Goal: Task Accomplishment & Management: Manage account settings

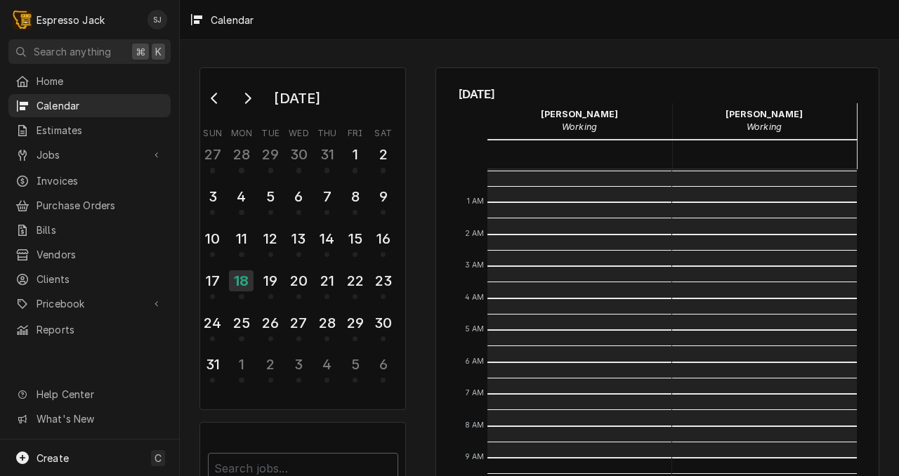
scroll to position [288, 0]
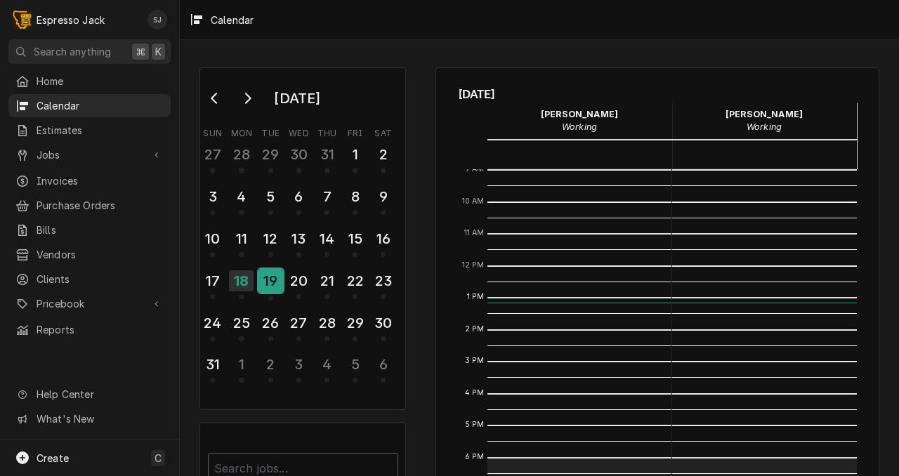
click at [270, 280] on div "19" at bounding box center [270, 281] width 25 height 24
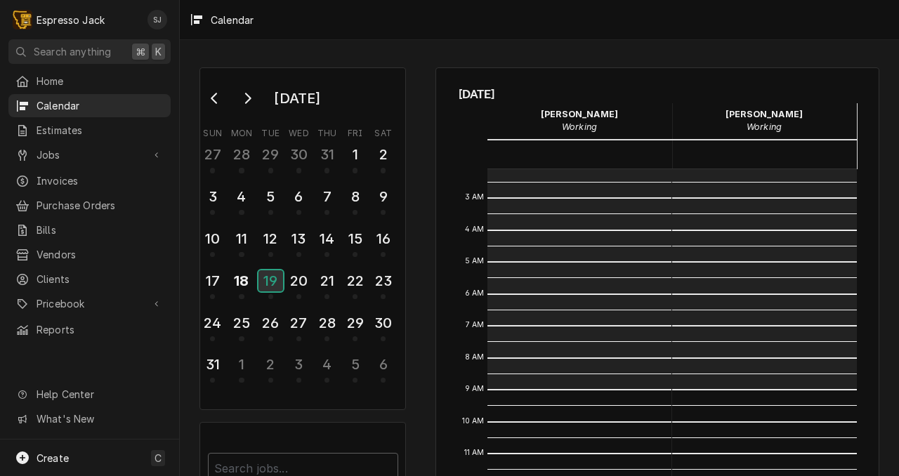
scroll to position [0, 0]
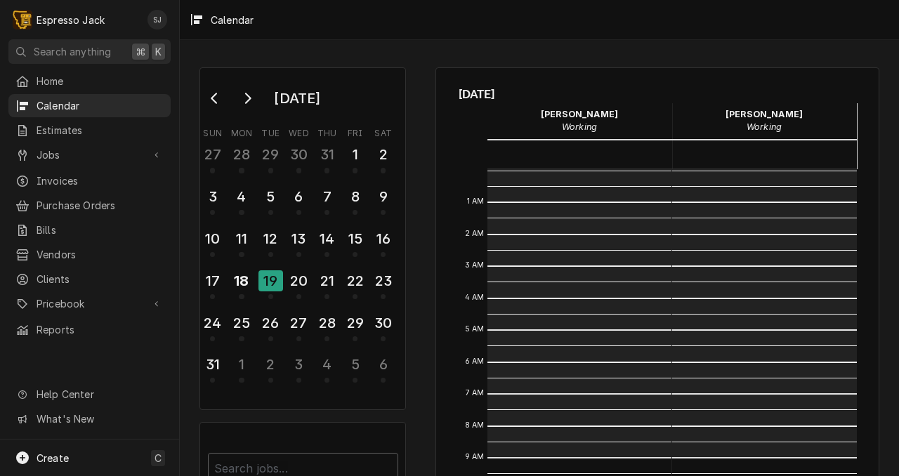
click at [423, 25] on div "Calendar" at bounding box center [539, 19] width 719 height 39
click at [59, 296] on span "Pricebook" at bounding box center [90, 303] width 106 height 15
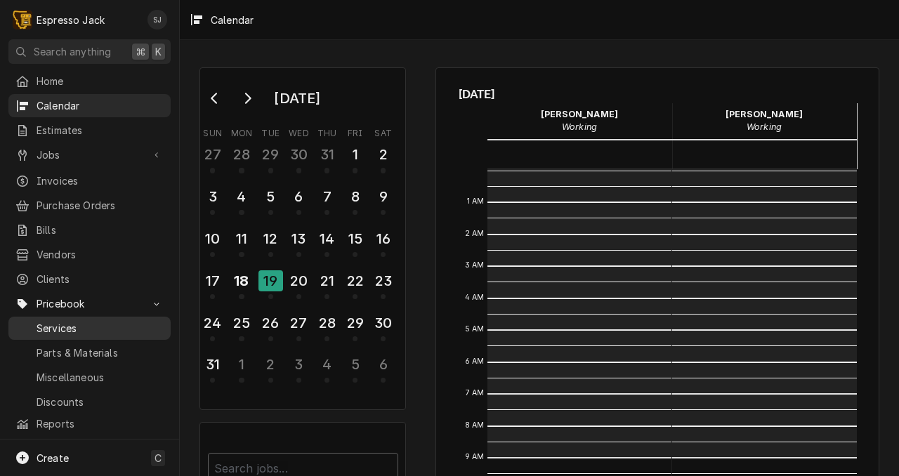
click at [58, 321] on span "Services" at bounding box center [100, 328] width 127 height 15
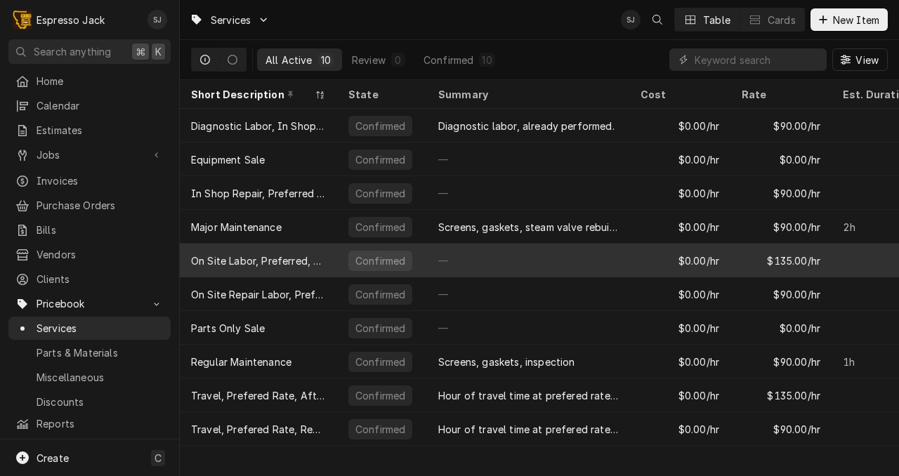
click at [559, 259] on div "—" at bounding box center [528, 261] width 202 height 34
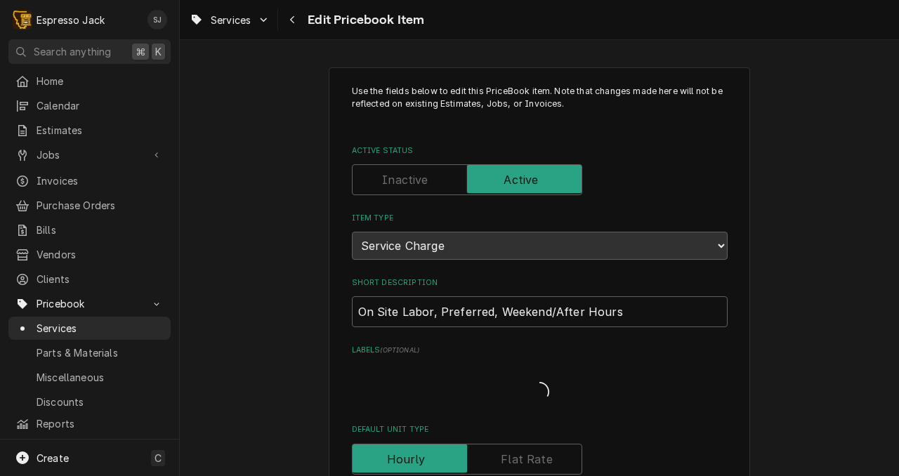
type textarea "x"
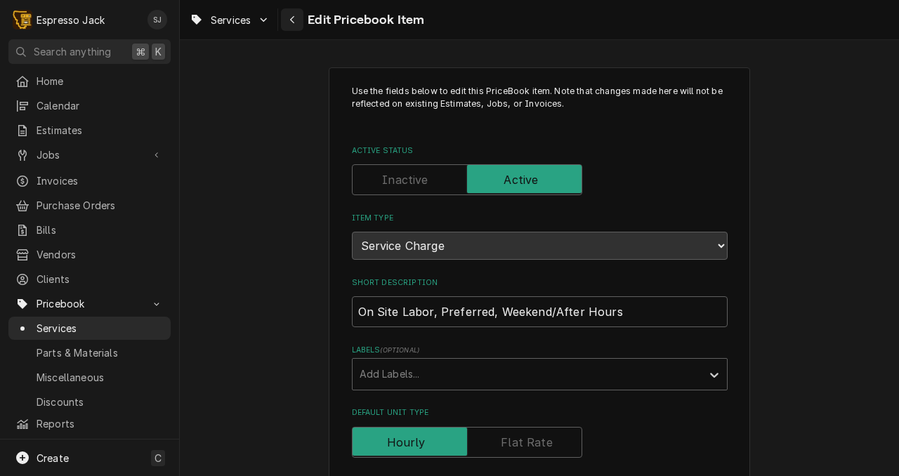
click at [296, 20] on icon "Navigate back" at bounding box center [292, 20] width 6 height 10
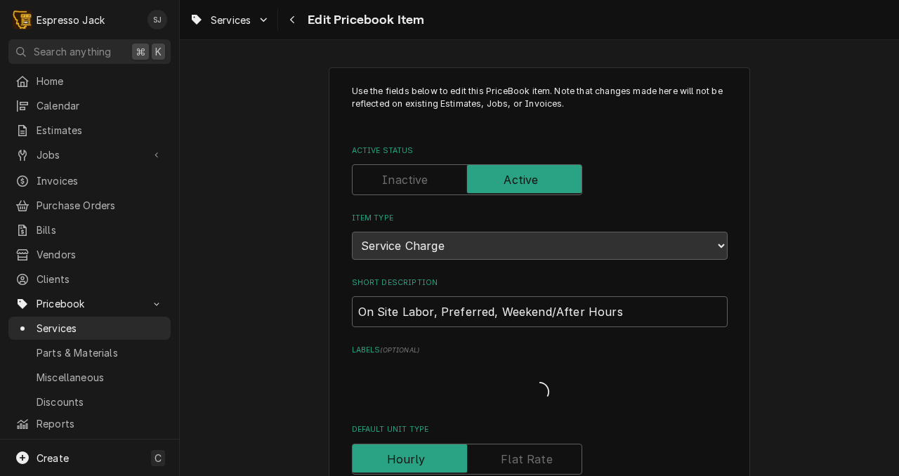
type textarea "x"
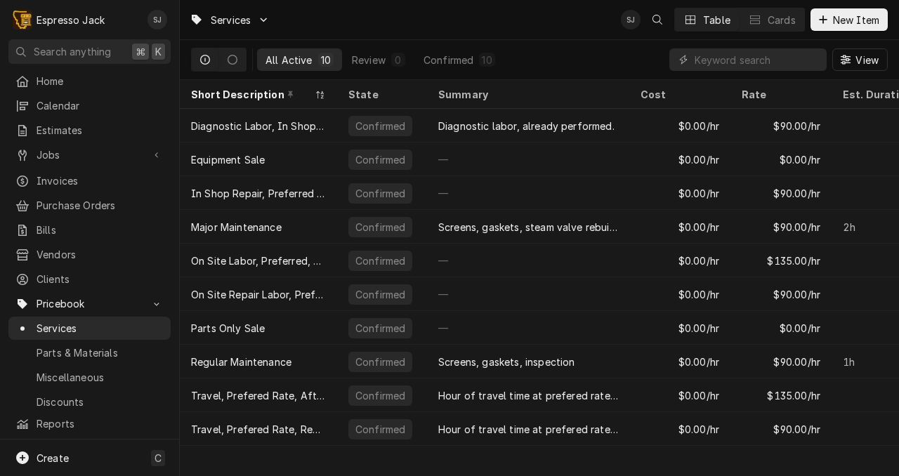
click at [635, 21] on div "Samantha Janssen's Avatar" at bounding box center [631, 20] width 20 height 20
click at [58, 346] on span "Parts & Materials" at bounding box center [100, 353] width 127 height 15
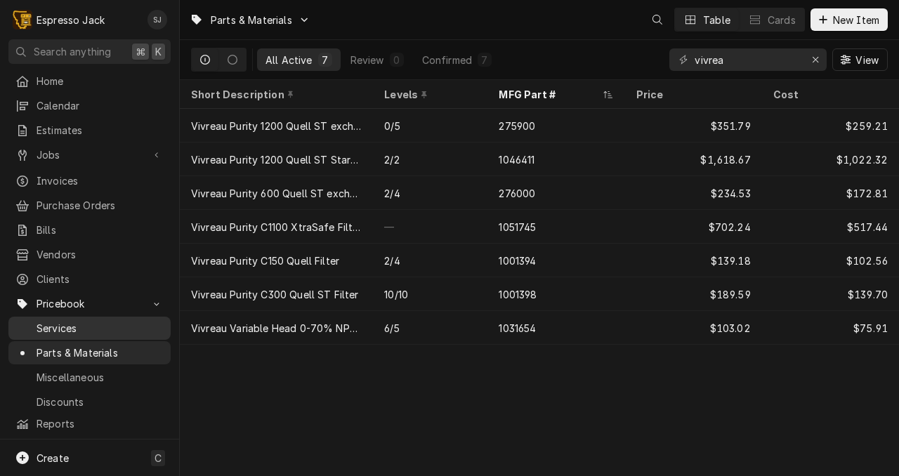
click at [58, 322] on span "Services" at bounding box center [100, 328] width 127 height 15
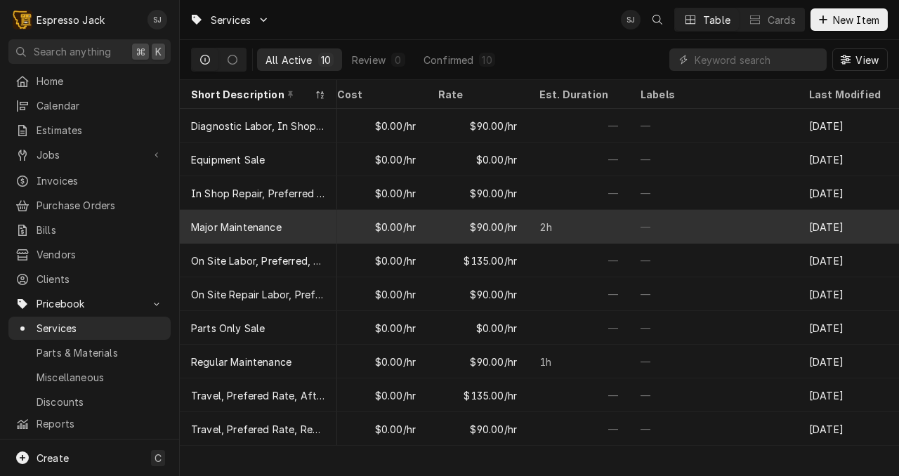
scroll to position [0, 303]
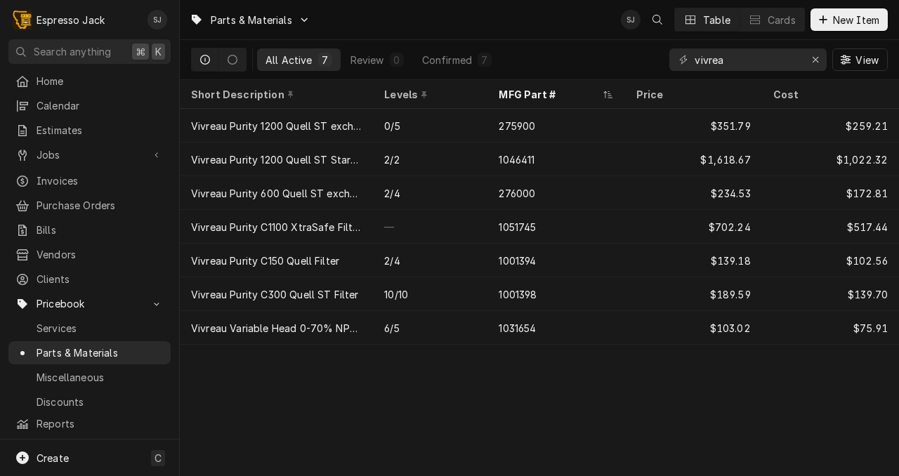
click at [242, 370] on div "Parts & Materials SJ Table Cards New Item All Active 7 Review 0 Confirmed 7 viv…" at bounding box center [539, 238] width 719 height 476
click at [820, 60] on div "Erase input" at bounding box center [815, 60] width 14 height 14
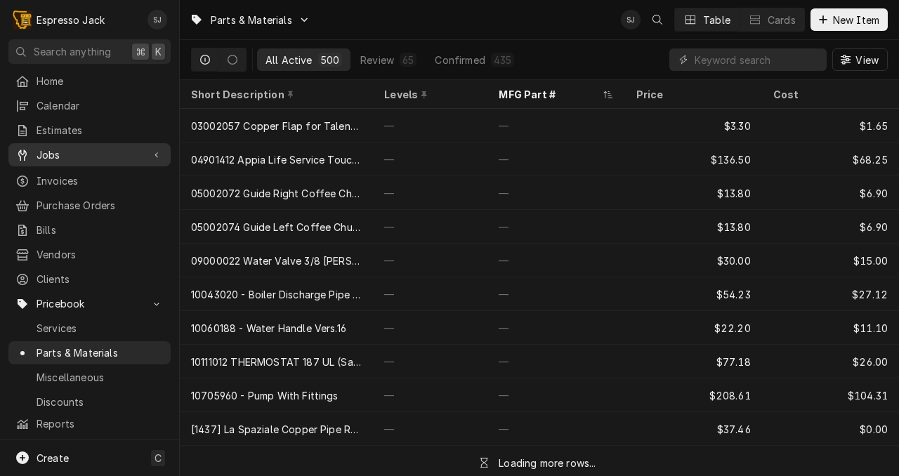
click at [156, 152] on icon "Dynamic Content Wrapper" at bounding box center [156, 155] width 3 height 6
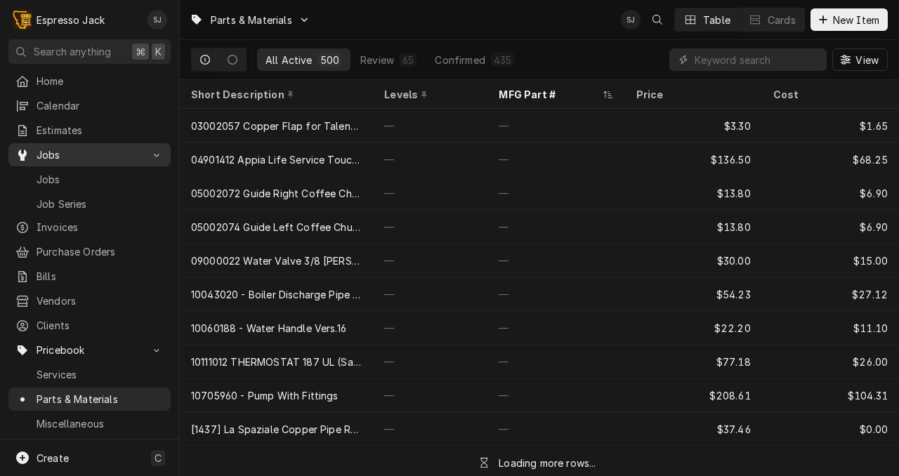
click at [156, 152] on icon "Dynamic Content Wrapper" at bounding box center [156, 154] width 7 height 4
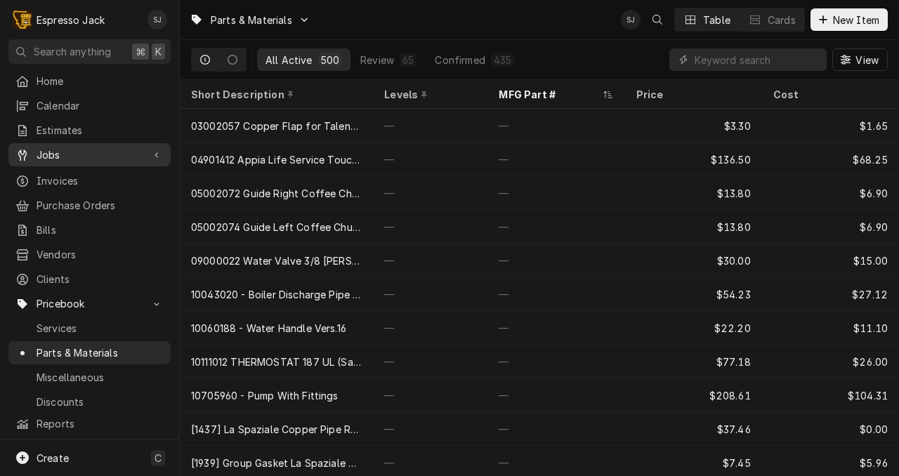
click at [156, 152] on icon "Dynamic Content Wrapper" at bounding box center [157, 155] width 4 height 7
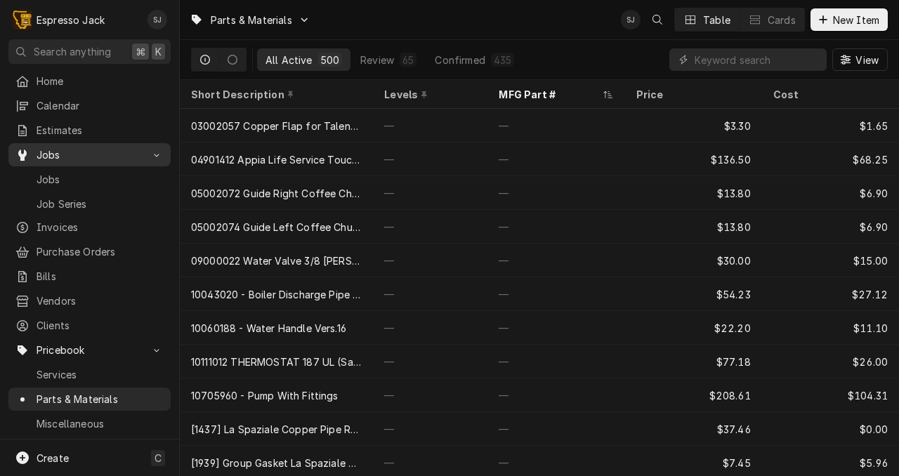
click at [155, 152] on icon "Dynamic Content Wrapper" at bounding box center [156, 154] width 7 height 4
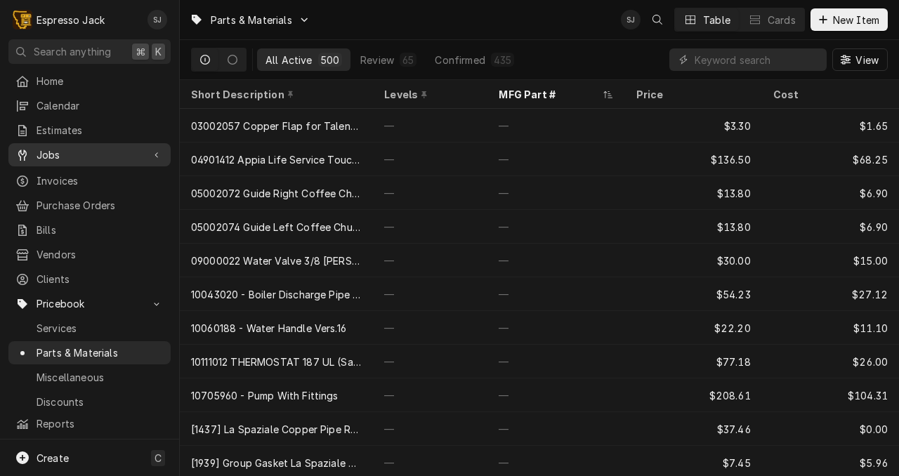
click at [152, 152] on div "Dynamic Content Wrapper" at bounding box center [157, 155] width 14 height 14
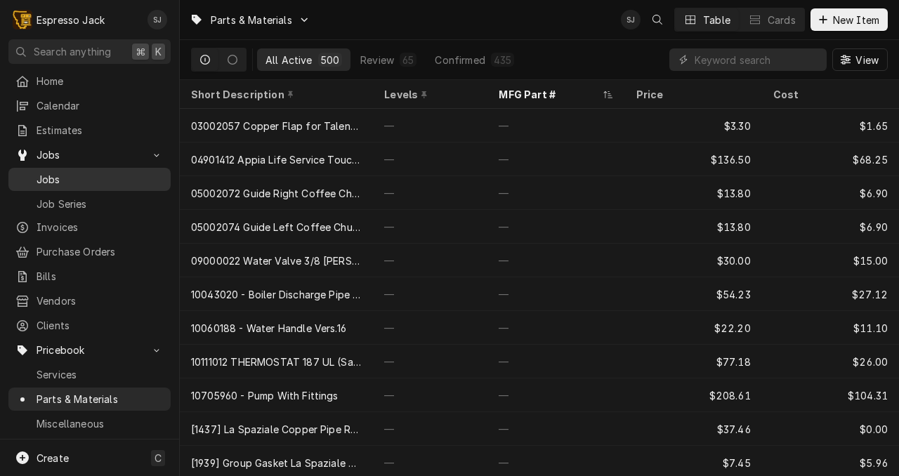
click at [32, 176] on div "Jobs" at bounding box center [89, 179] width 148 height 15
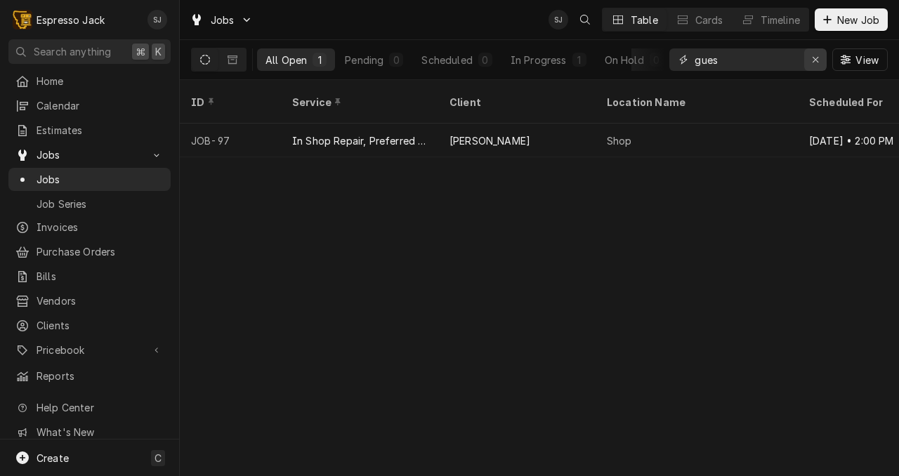
click at [818, 57] on icon "Erase input" at bounding box center [816, 60] width 8 height 10
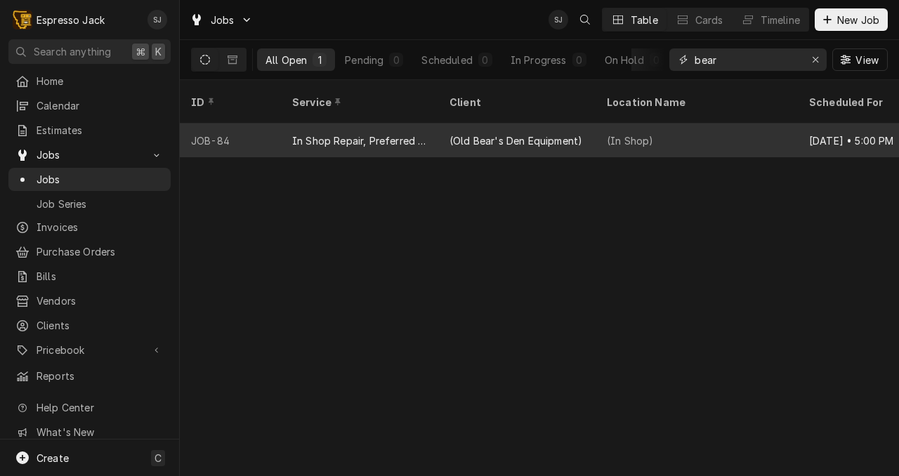
type input "bear"
click at [383, 133] on div "In Shop Repair, Preferred Rate" at bounding box center [359, 140] width 135 height 15
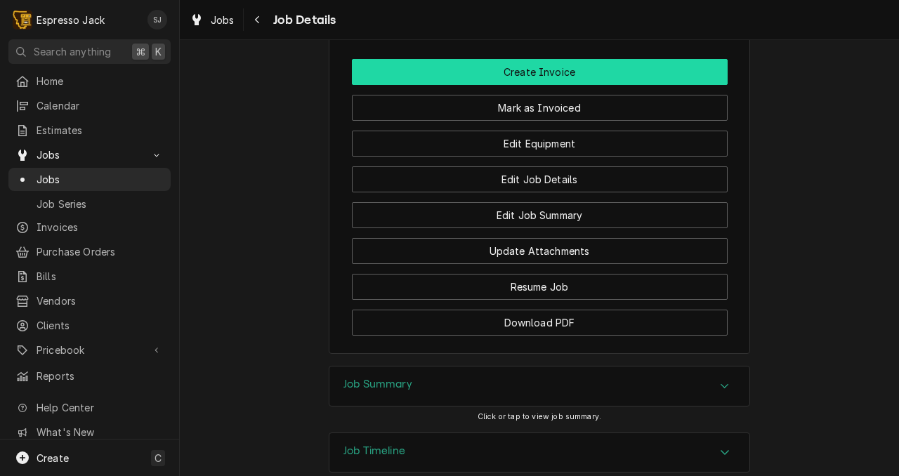
scroll to position [945, 0]
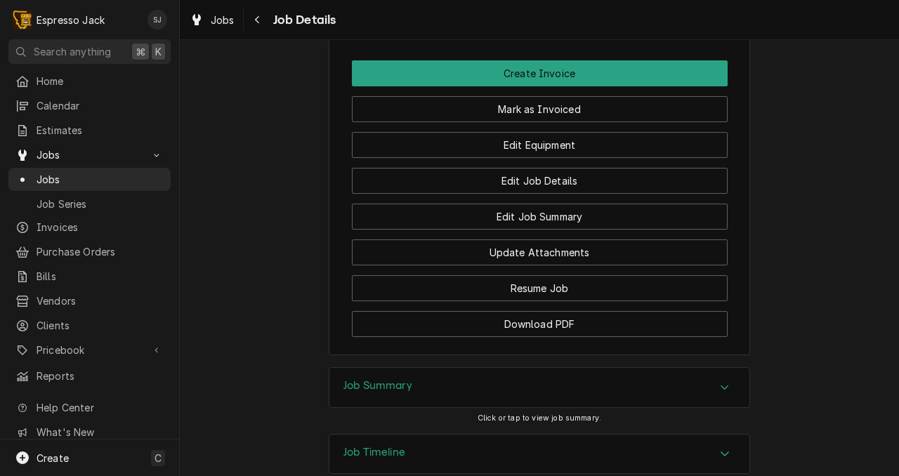
click at [530, 368] on div "Job Summary" at bounding box center [539, 387] width 420 height 39
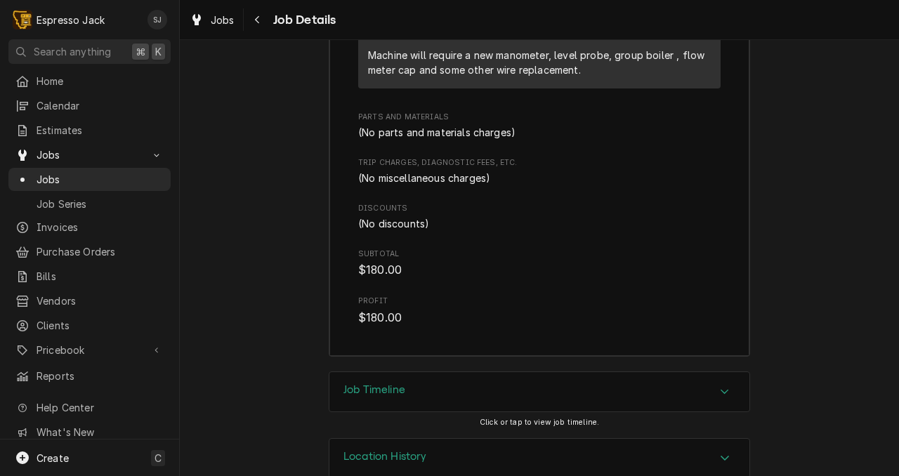
scroll to position [1720, 0]
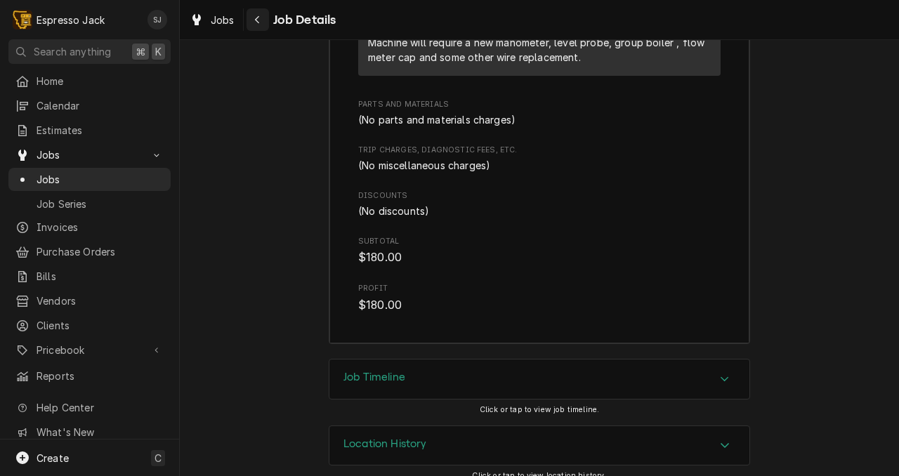
click at [258, 23] on icon "Navigate back" at bounding box center [257, 20] width 6 height 10
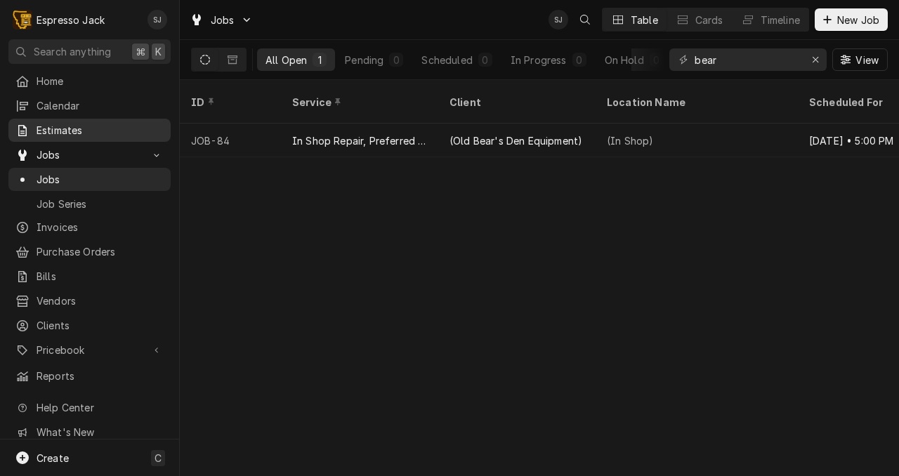
click at [78, 123] on span "Estimates" at bounding box center [100, 130] width 127 height 15
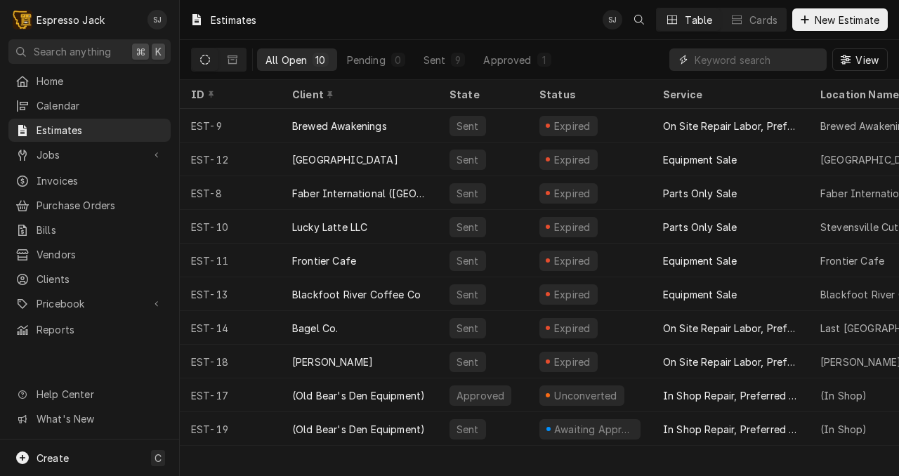
click at [724, 55] on input "Dynamic Content Wrapper" at bounding box center [757, 59] width 125 height 22
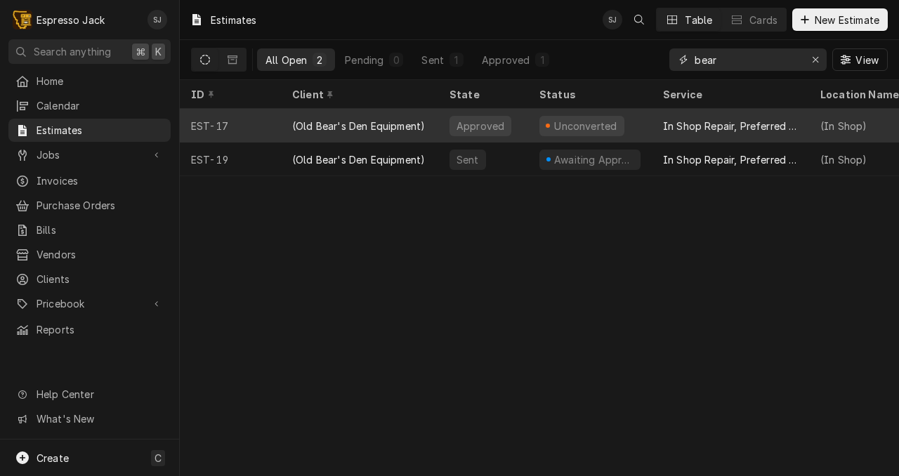
type input "bear"
click at [704, 126] on div "In Shop Repair, Preferred Rate" at bounding box center [730, 126] width 135 height 15
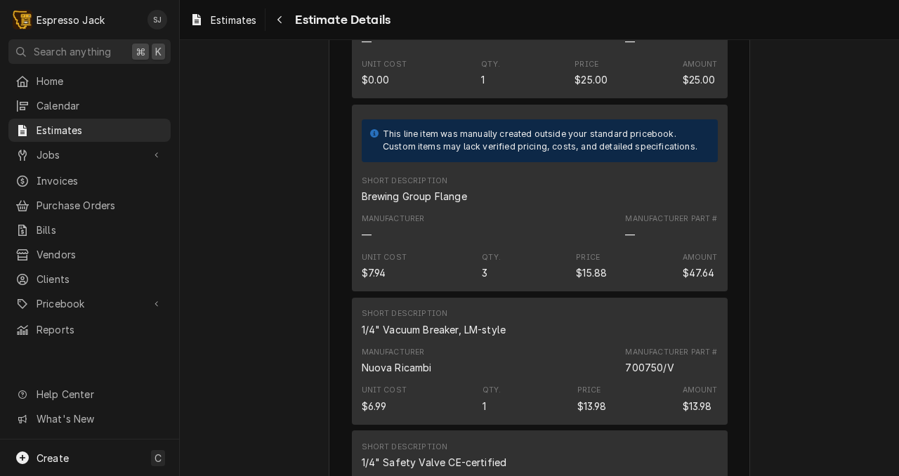
scroll to position [1815, 0]
click at [407, 211] on div "Short Description Brewing Group Flange" at bounding box center [540, 192] width 356 height 38
click at [405, 189] on div "Short Description" at bounding box center [405, 183] width 86 height 11
click at [454, 249] on div "Manufacturer — Manufacturer Part # —" at bounding box center [540, 230] width 356 height 38
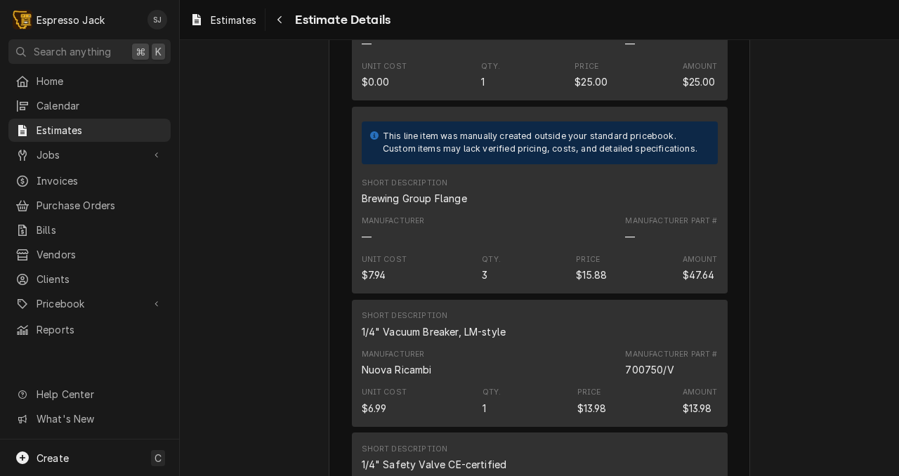
click at [551, 165] on span "This line item was manually created outside your standard pricebook. Custom ite…" at bounding box center [540, 143] width 356 height 60
click at [487, 211] on div "Short Description Brewing Group Flange" at bounding box center [540, 192] width 356 height 38
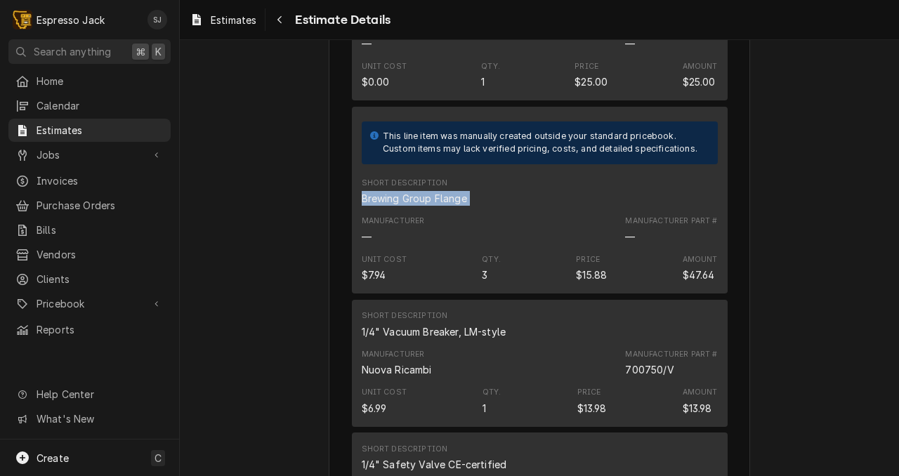
click at [487, 211] on div "Short Description Brewing Group Flange" at bounding box center [540, 192] width 356 height 38
click at [456, 206] on div "Brewing Group Flange" at bounding box center [414, 198] width 105 height 15
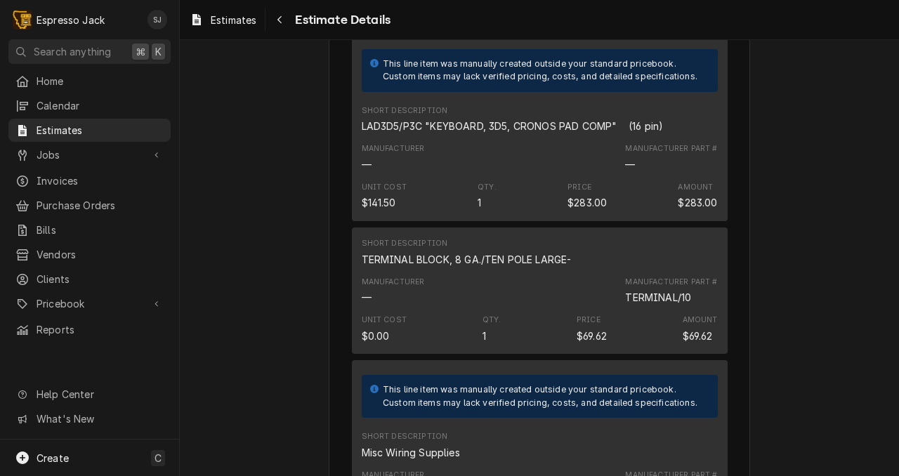
scroll to position [1374, 0]
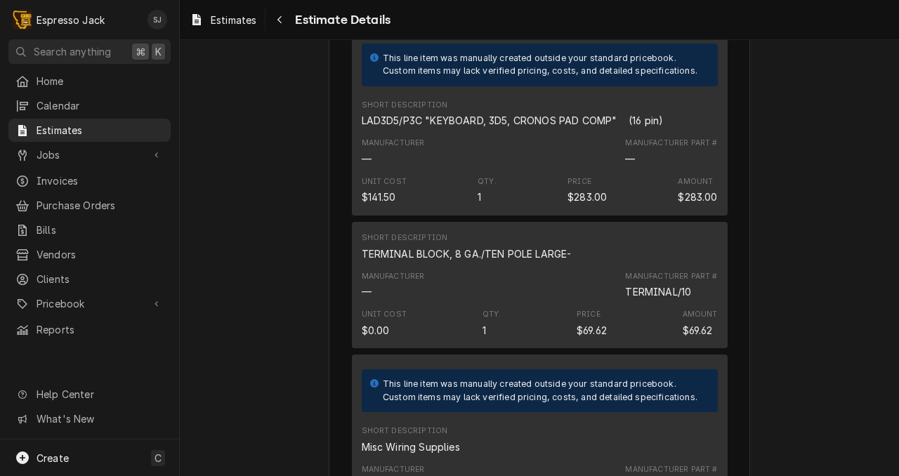
click at [498, 171] on div "Manufacturer — Manufacturer Part # —" at bounding box center [540, 152] width 356 height 38
click at [399, 188] on div "Unit Cost" at bounding box center [384, 181] width 45 height 11
click at [398, 188] on div "Unit Cost" at bounding box center [384, 181] width 45 height 11
click at [465, 128] on div "LAD3D5/P3C "KEYBOARD, 3D5, CRONOS PAD COMP" (16 pin)" at bounding box center [513, 120] width 302 height 15
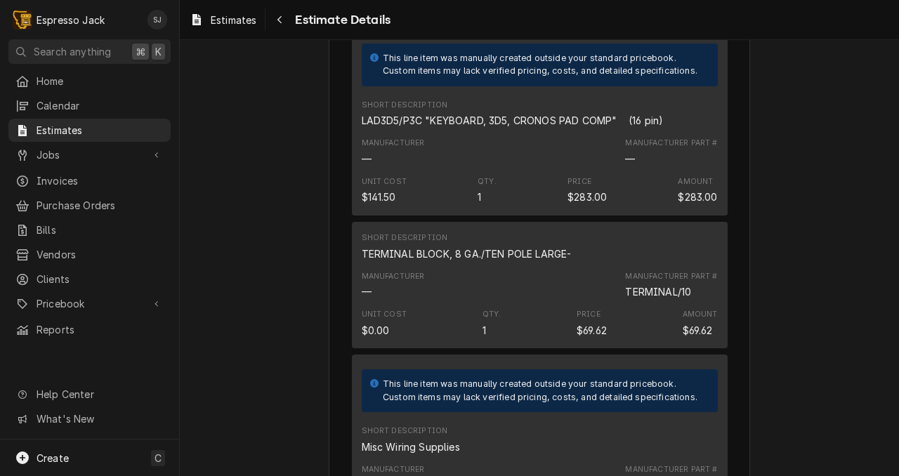
click at [442, 171] on div "Manufacturer — Manufacturer Part # —" at bounding box center [540, 152] width 356 height 38
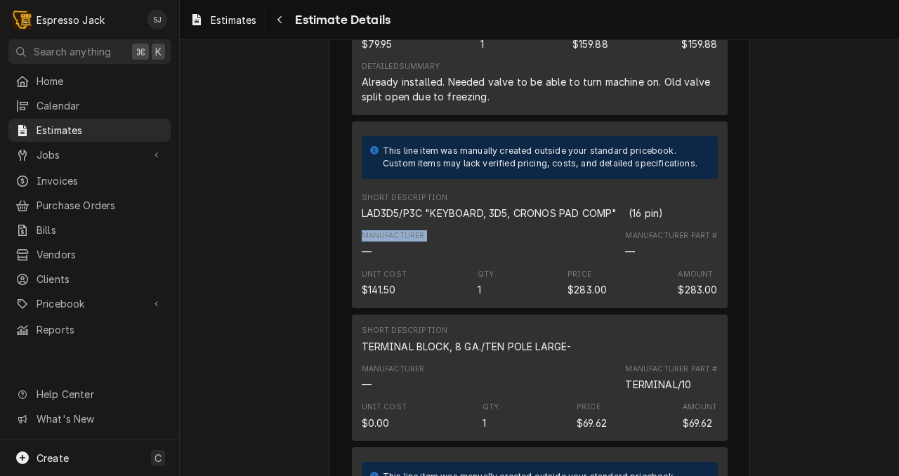
scroll to position [1284, 0]
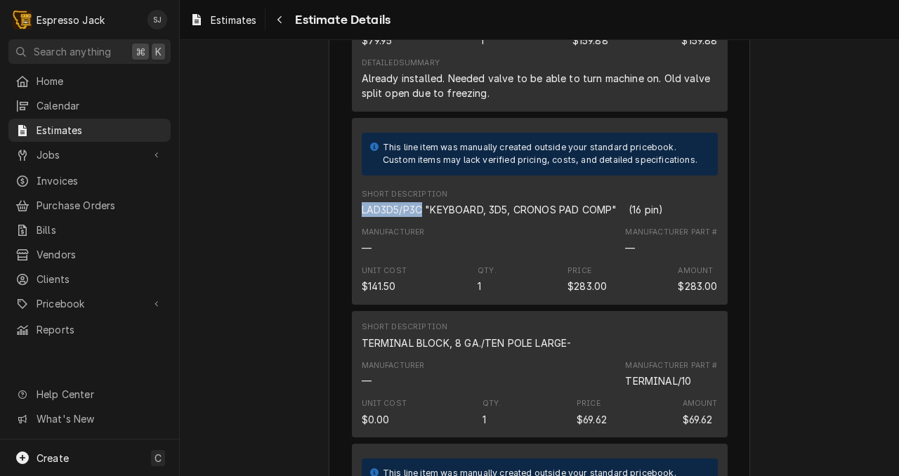
drag, startPoint x: 421, startPoint y: 258, endPoint x: 362, endPoint y: 254, distance: 59.1
click at [362, 217] on div "LAD3D5/P3C "KEYBOARD, 3D5, CRONOS PAD COMP" (16 pin)" at bounding box center [513, 209] width 302 height 15
copy div "LAD3D5/P3C"
click at [480, 172] on span "This line item was manually created outside your standard pricebook. Custom ite…" at bounding box center [540, 154] width 356 height 60
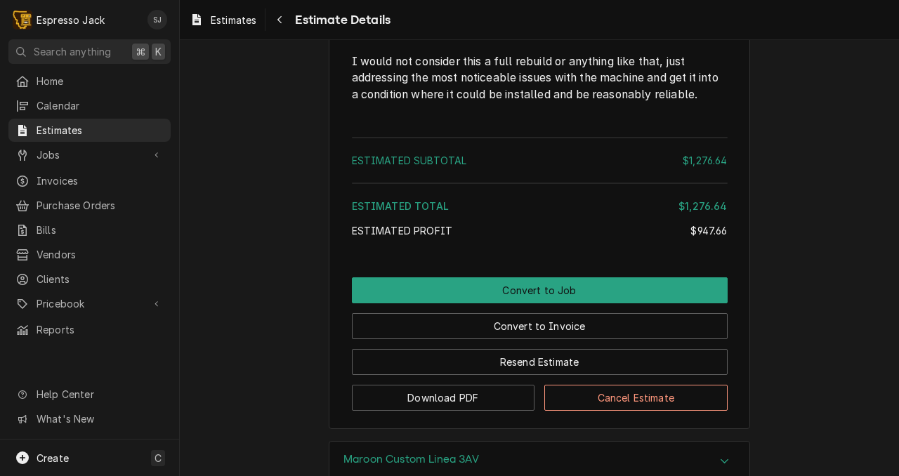
scroll to position [3062, 0]
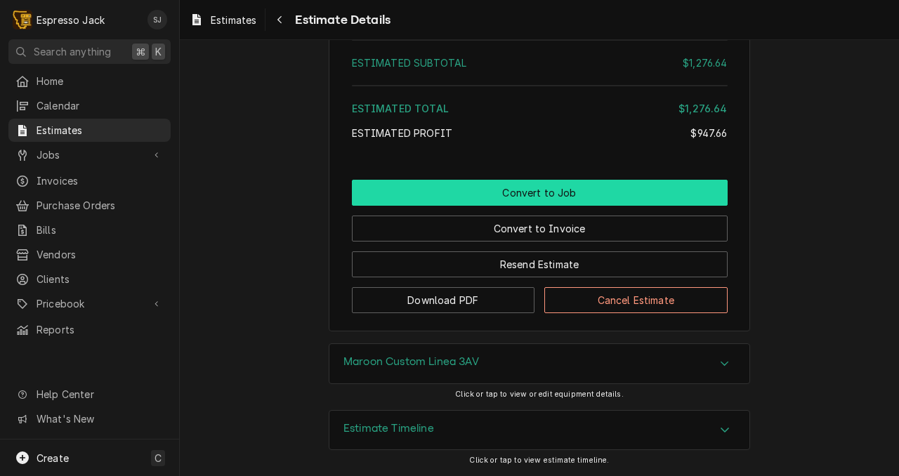
click at [555, 194] on button "Convert to Job" at bounding box center [540, 193] width 376 height 26
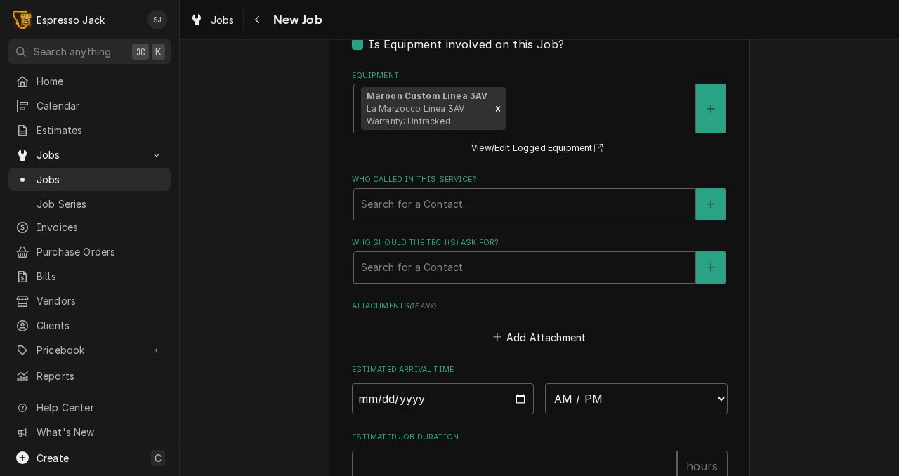
scroll to position [1152, 0]
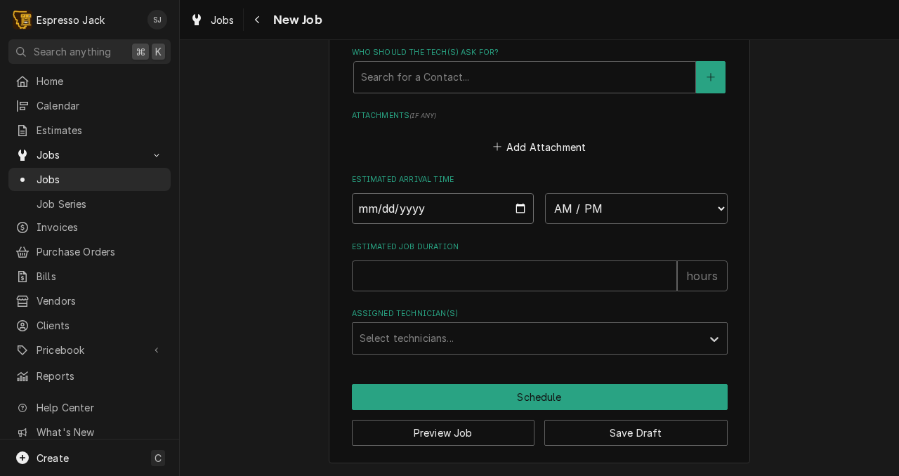
click at [519, 207] on input "Date" at bounding box center [443, 208] width 183 height 31
type textarea "x"
type input "2025-08-18"
type textarea "x"
click at [704, 209] on select "AM / PM 6:00 AM 6:15 AM 6:30 AM 6:45 AM 7:00 AM 7:15 AM 7:30 AM 7:45 AM 8:00 AM…" at bounding box center [636, 208] width 183 height 31
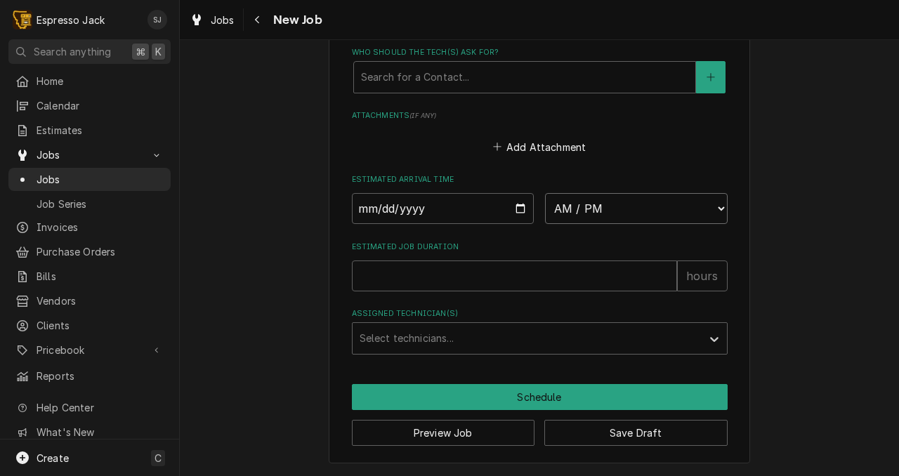
select select "15:00:00"
click at [545, 193] on select "AM / PM 6:00 AM 6:15 AM 6:30 AM 6:45 AM 7:00 AM 7:15 AM 7:30 AM 7:45 AM 8:00 AM…" at bounding box center [636, 208] width 183 height 31
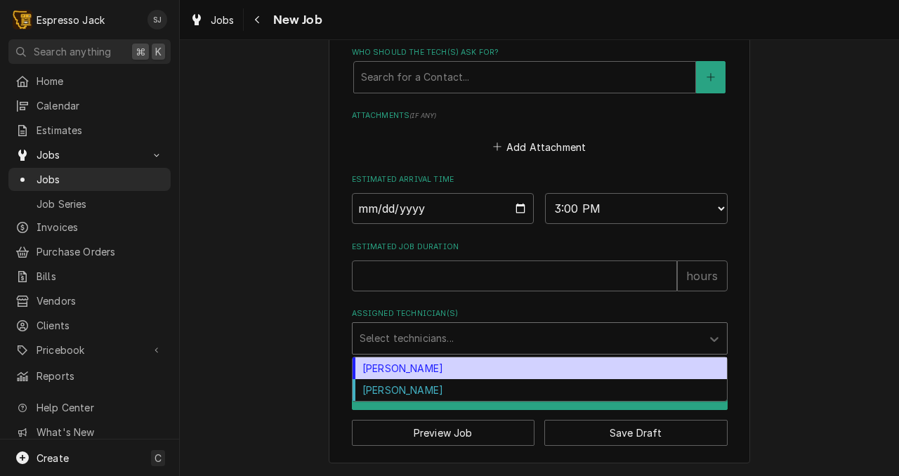
click at [637, 326] on div "Assigned Technician(s)" at bounding box center [527, 338] width 335 height 25
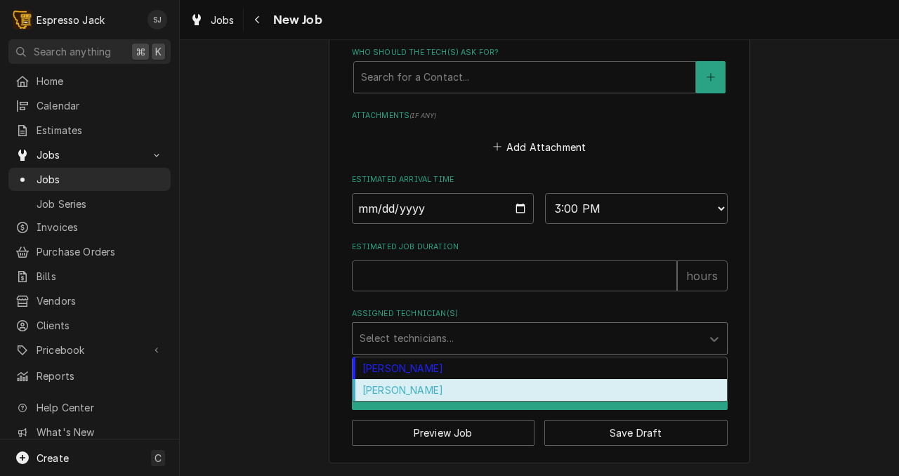
click at [540, 393] on div "[PERSON_NAME]" at bounding box center [540, 390] width 374 height 22
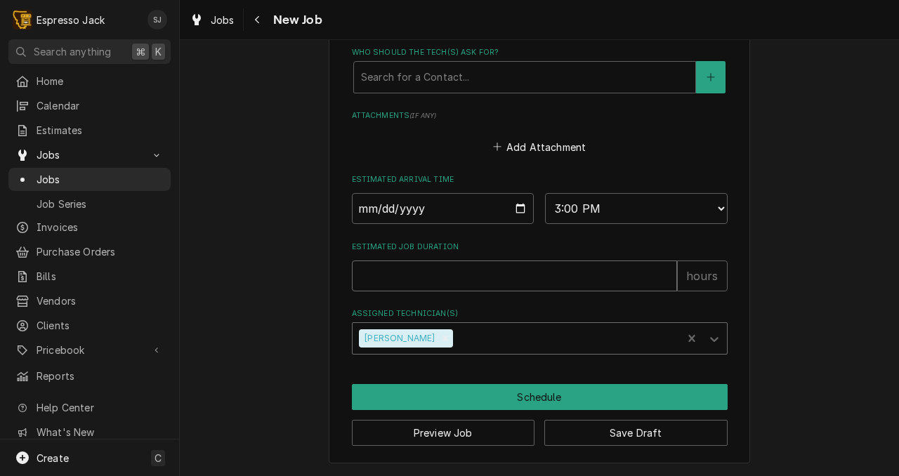
type textarea "x"
type input "1"
click at [666, 272] on input "1" at bounding box center [514, 276] width 325 height 31
type textarea "x"
type input "2"
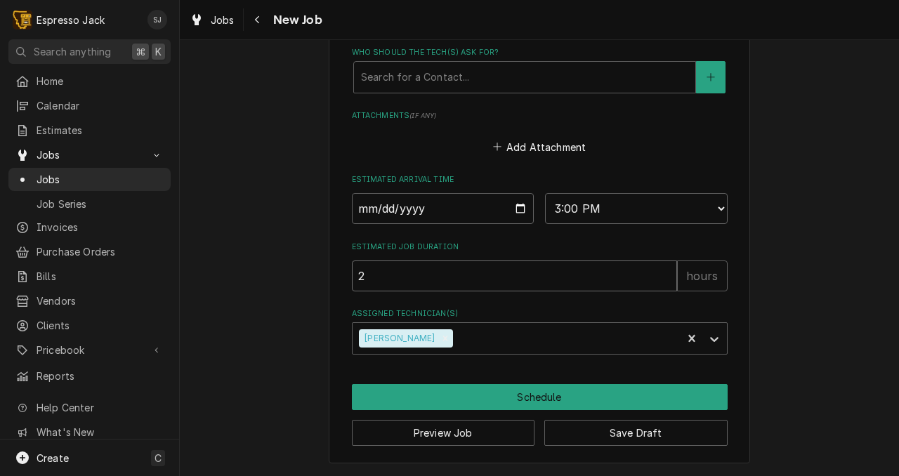
click at [666, 272] on input "2" at bounding box center [514, 276] width 325 height 31
type textarea "x"
type input "3"
click at [666, 272] on input "3" at bounding box center [514, 276] width 325 height 31
type textarea "x"
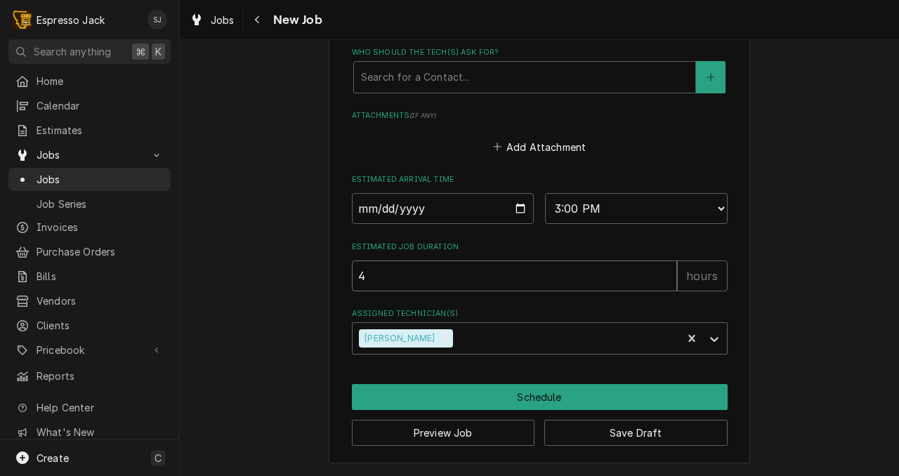
type input "4"
click at [666, 272] on input "4" at bounding box center [514, 276] width 325 height 31
type textarea "x"
type input "5"
click at [666, 272] on input "5" at bounding box center [514, 276] width 325 height 31
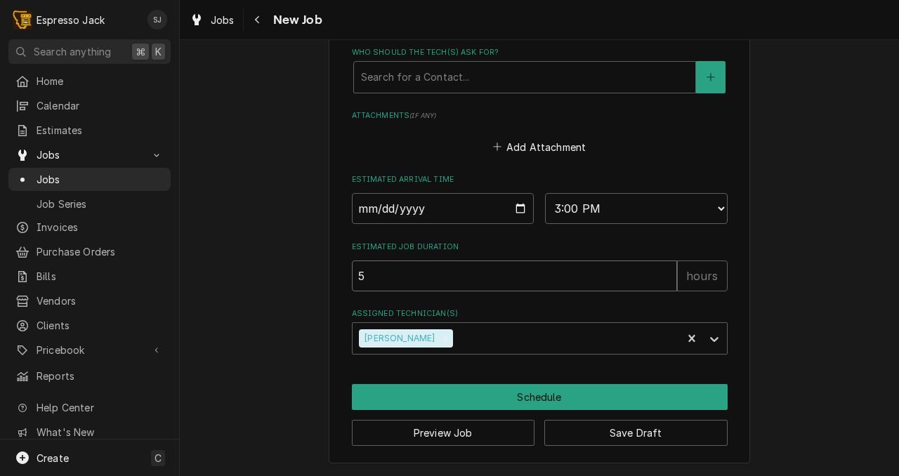
type textarea "x"
type input "4"
click at [669, 279] on input "4" at bounding box center [514, 276] width 325 height 31
type textarea "x"
type input "3"
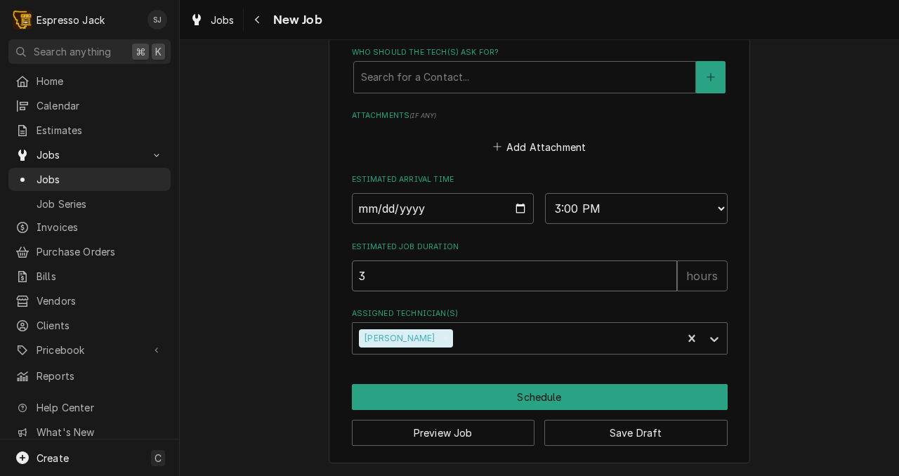
click at [669, 279] on input "3" at bounding box center [514, 276] width 325 height 31
click at [692, 154] on div "Add Attachment" at bounding box center [540, 143] width 376 height 27
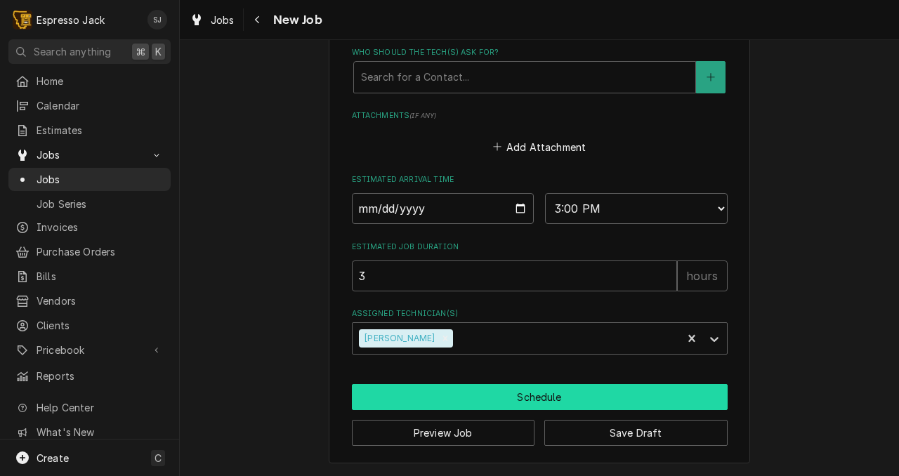
click at [581, 394] on button "Schedule" at bounding box center [540, 397] width 376 height 26
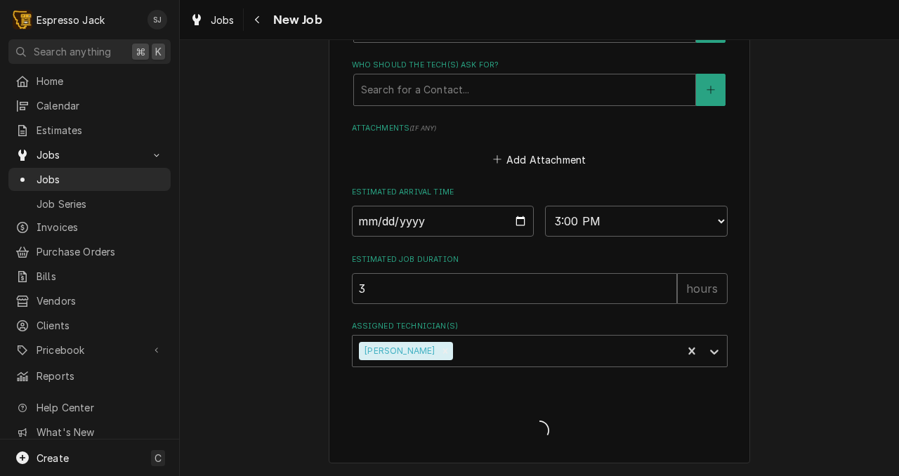
type textarea "x"
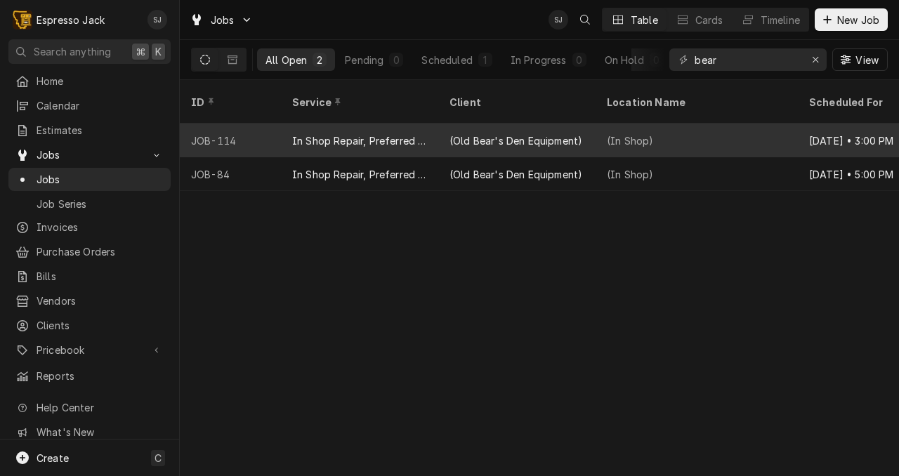
click at [468, 133] on div "(Old Bear's Den Equipment)" at bounding box center [515, 140] width 133 height 15
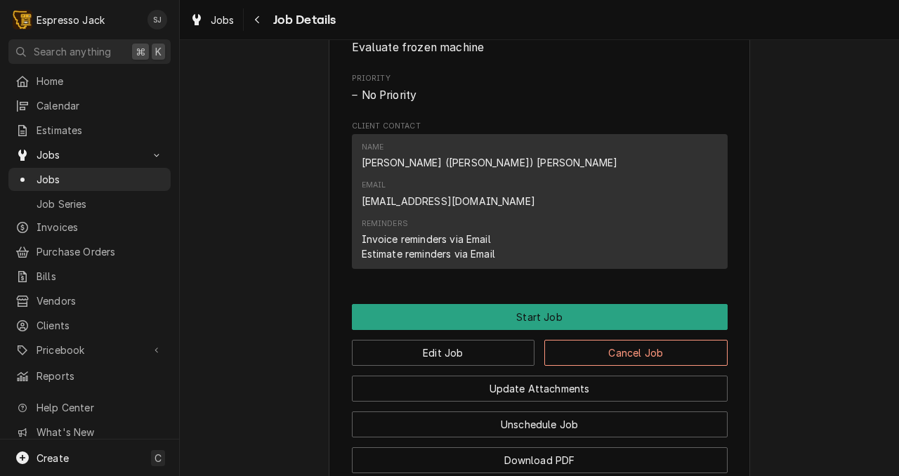
scroll to position [721, 0]
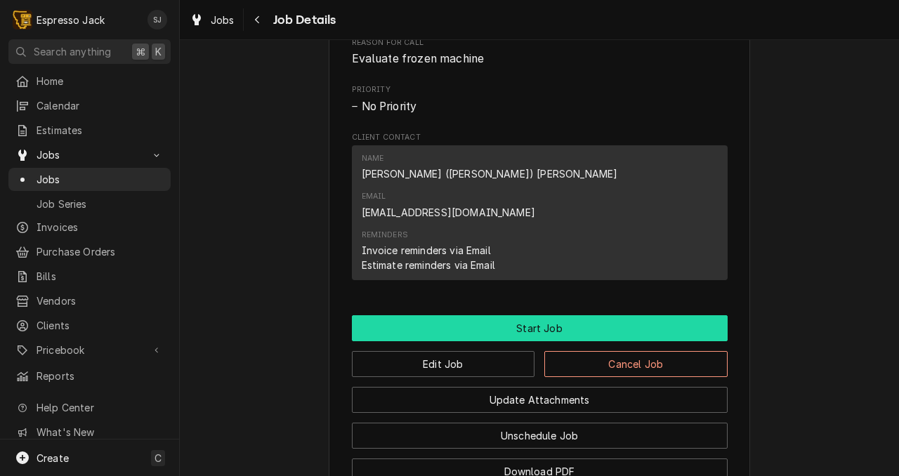
click at [500, 315] on button "Start Job" at bounding box center [540, 328] width 376 height 26
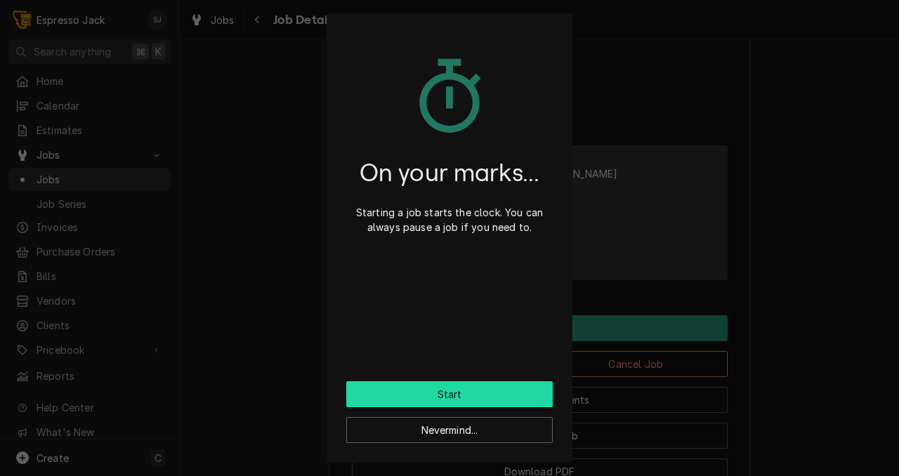
click at [466, 393] on button "Start" at bounding box center [449, 394] width 206 height 26
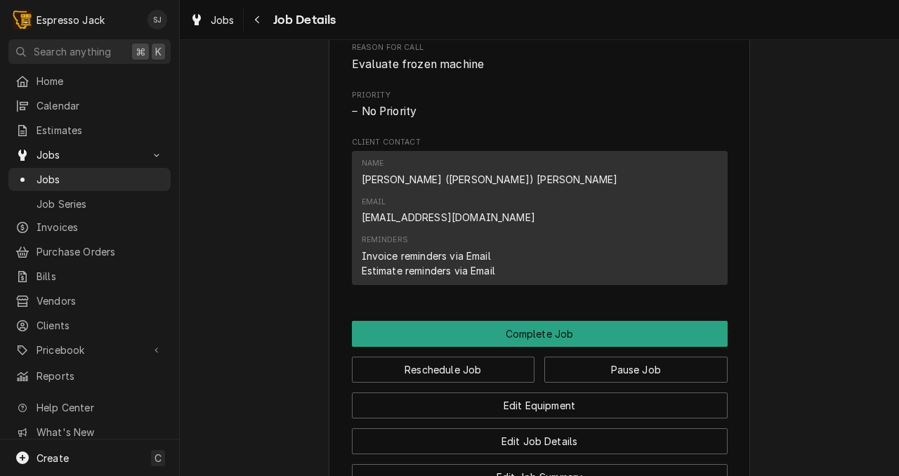
scroll to position [935, 0]
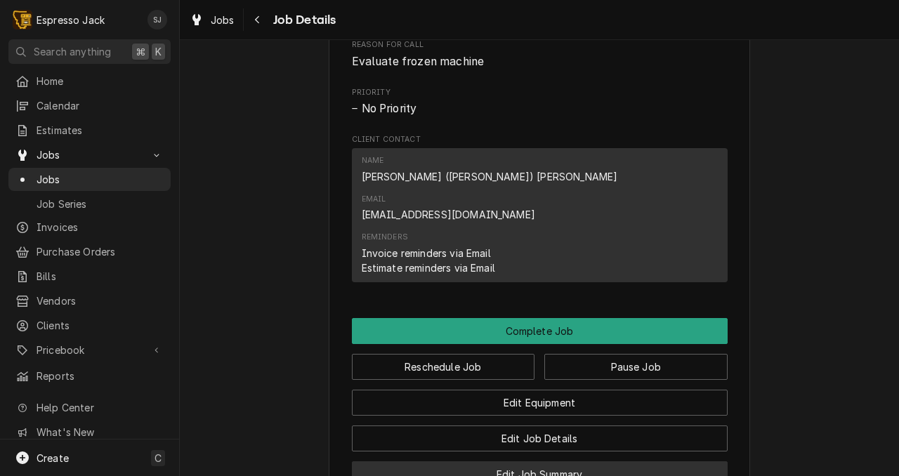
click at [440, 461] on button "Edit Job Summary" at bounding box center [540, 474] width 376 height 26
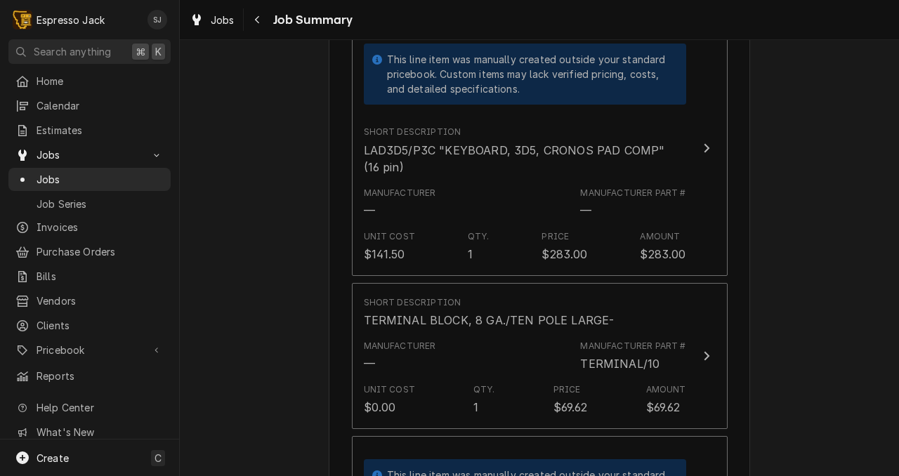
scroll to position [1145, 0]
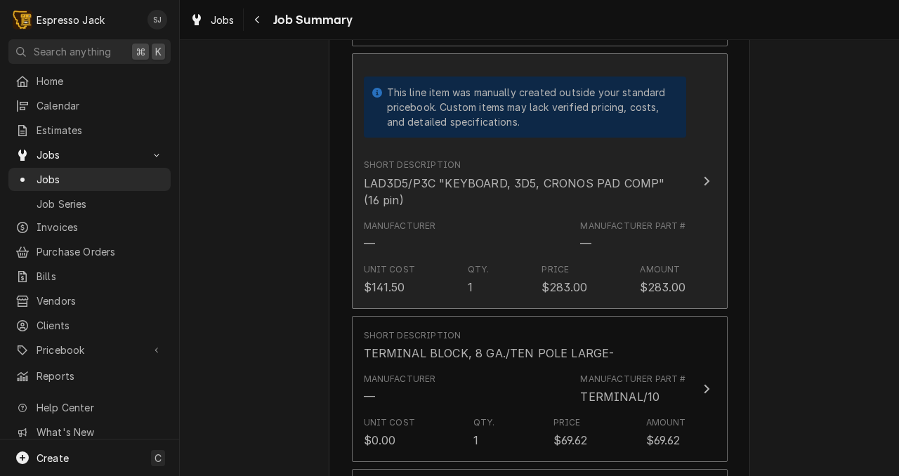
click at [409, 175] on div "LAD3D5/P3C "KEYBOARD, 3D5, CRONOS PAD COMP" (16 pin)" at bounding box center [525, 192] width 322 height 34
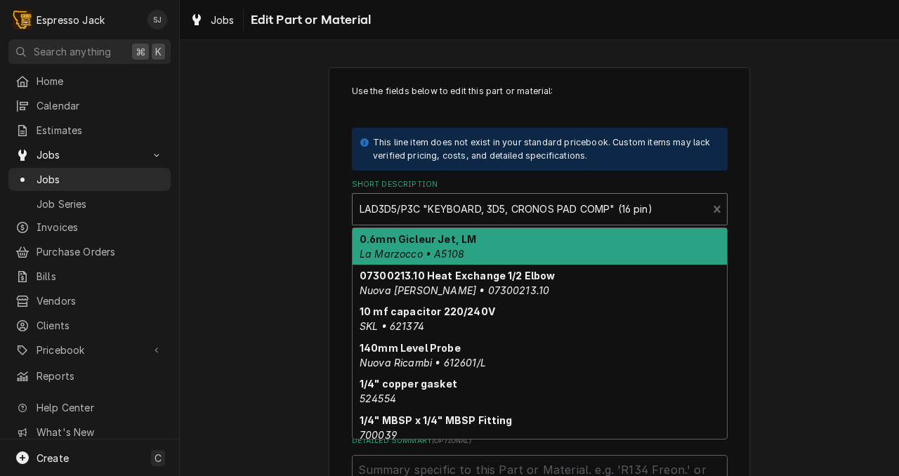
drag, startPoint x: 421, startPoint y: 210, endPoint x: 405, endPoint y: 210, distance: 16.2
click at [405, 210] on div "Short Description" at bounding box center [530, 209] width 341 height 25
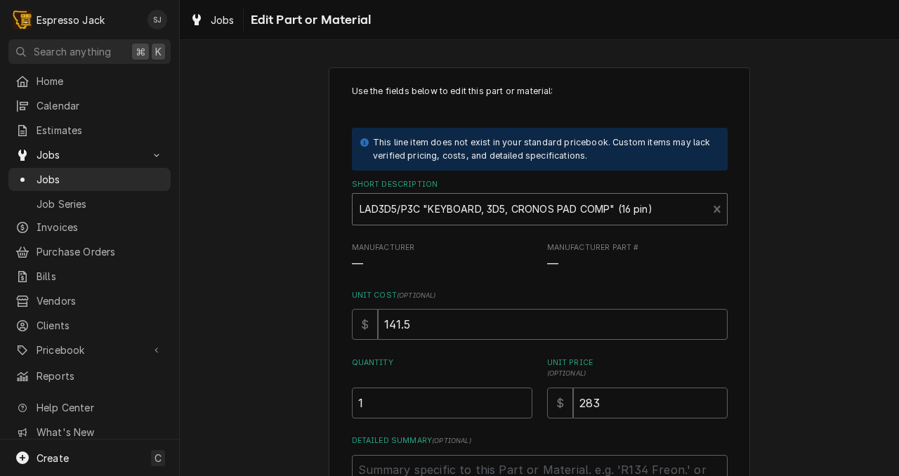
drag, startPoint x: 356, startPoint y: 207, endPoint x: 390, endPoint y: 206, distance: 34.4
click at [390, 206] on div "LAD3D5/P3C "KEYBOARD, 3D5, CRONOS PAD COMP" (16 pin)" at bounding box center [530, 209] width 355 height 31
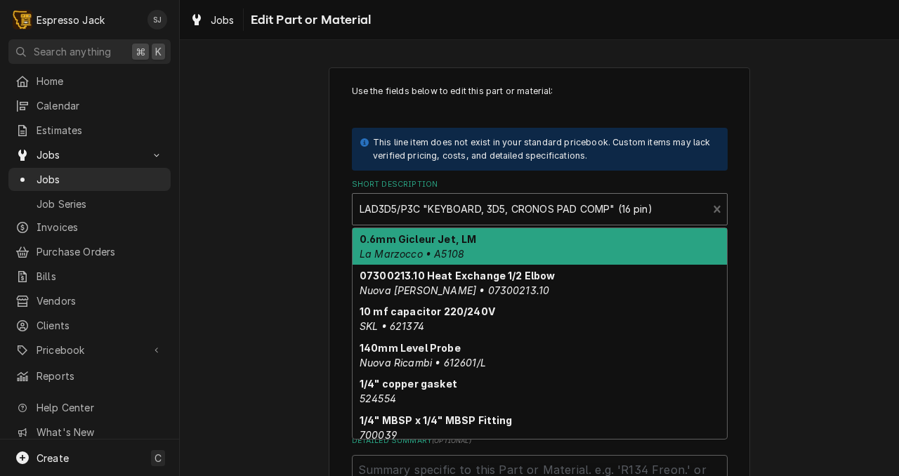
drag, startPoint x: 362, startPoint y: 209, endPoint x: 388, endPoint y: 208, distance: 26.7
click at [388, 208] on div "Short Description" at bounding box center [530, 209] width 341 height 25
drag, startPoint x: 361, startPoint y: 206, endPoint x: 407, endPoint y: 203, distance: 45.7
click at [407, 203] on div "Short Description" at bounding box center [530, 209] width 341 height 25
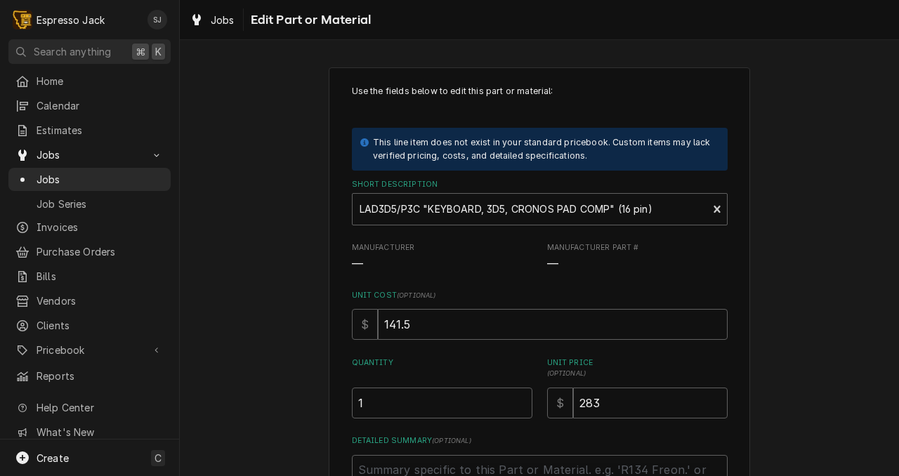
click at [313, 274] on div "Use the fields below to edit this part or material: This line item does not exi…" at bounding box center [539, 348] width 719 height 586
click at [520, 254] on div "Manufacturer —" at bounding box center [442, 257] width 180 height 30
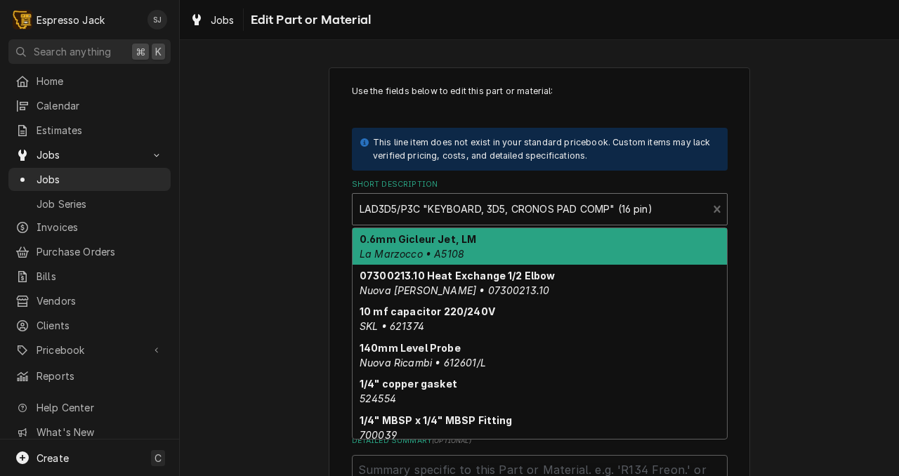
drag, startPoint x: 362, startPoint y: 208, endPoint x: 389, endPoint y: 208, distance: 27.4
click at [389, 208] on div "Short Description" at bounding box center [530, 209] width 341 height 25
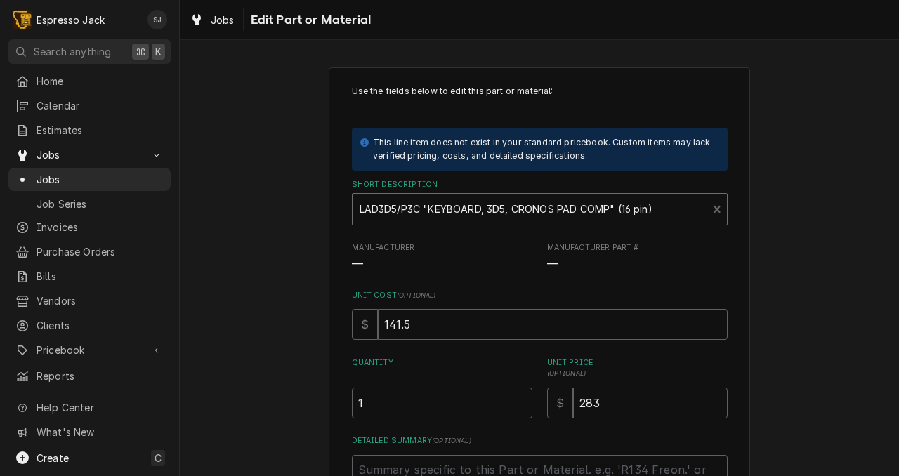
click at [389, 208] on div "Short Description" at bounding box center [530, 209] width 341 height 25
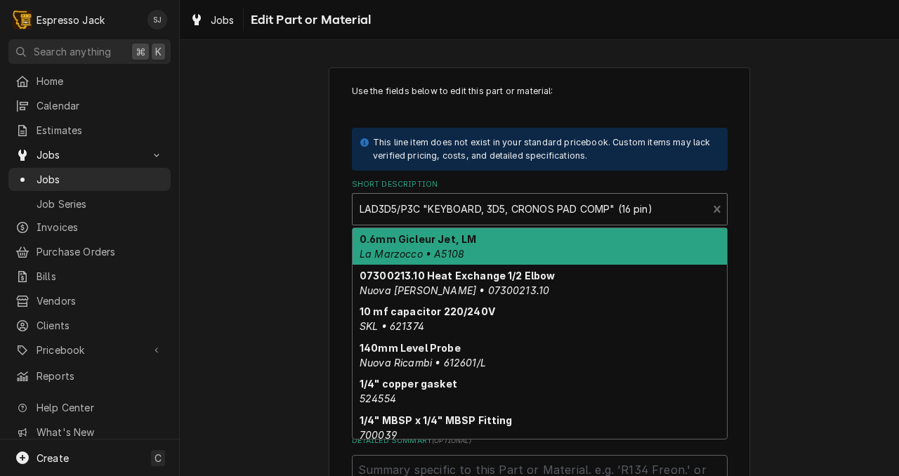
click at [389, 208] on div "Short Description" at bounding box center [530, 209] width 341 height 25
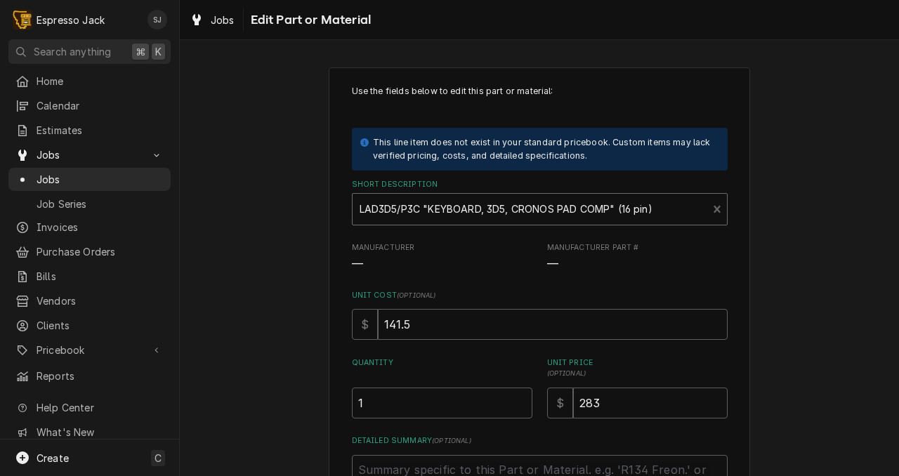
click at [389, 208] on div "Short Description" at bounding box center [530, 209] width 341 height 25
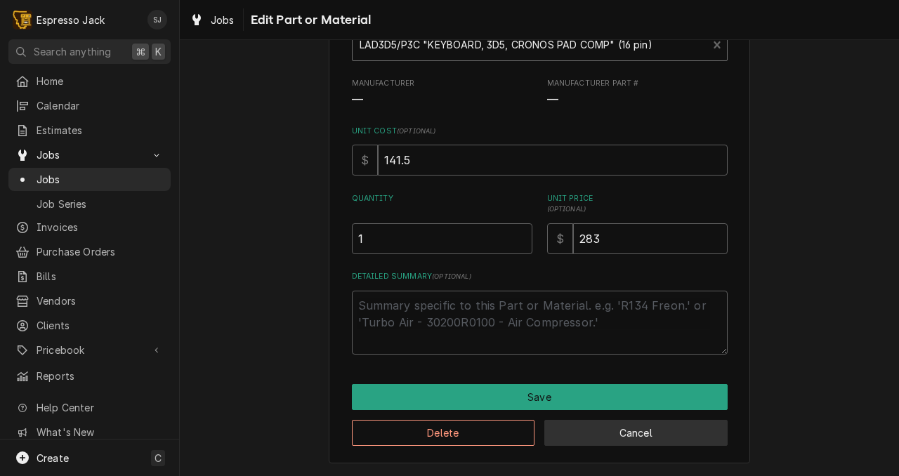
click at [668, 433] on button "Cancel" at bounding box center [635, 433] width 183 height 26
type textarea "x"
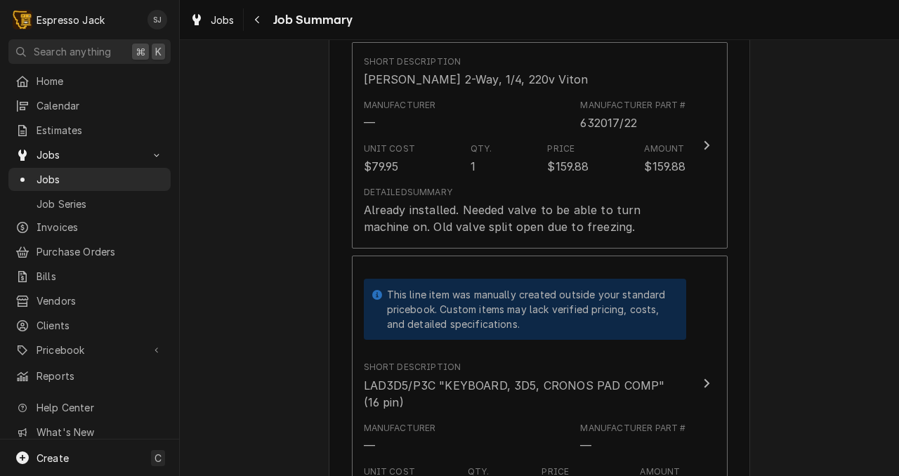
scroll to position [940, 0]
